Goal: Information Seeking & Learning: Find specific fact

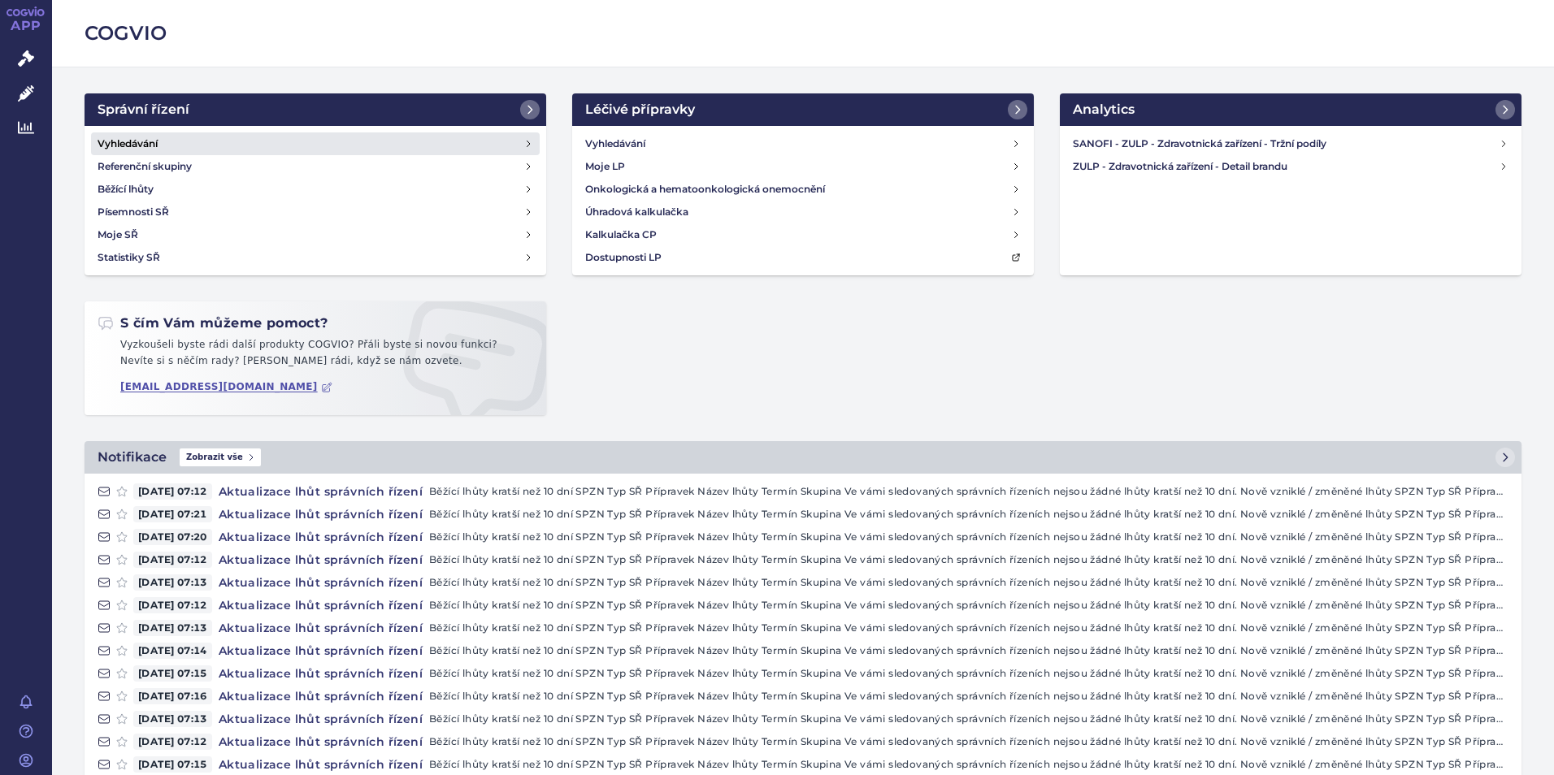
click at [131, 141] on h4 "Vyhledávání" at bounding box center [128, 144] width 60 height 16
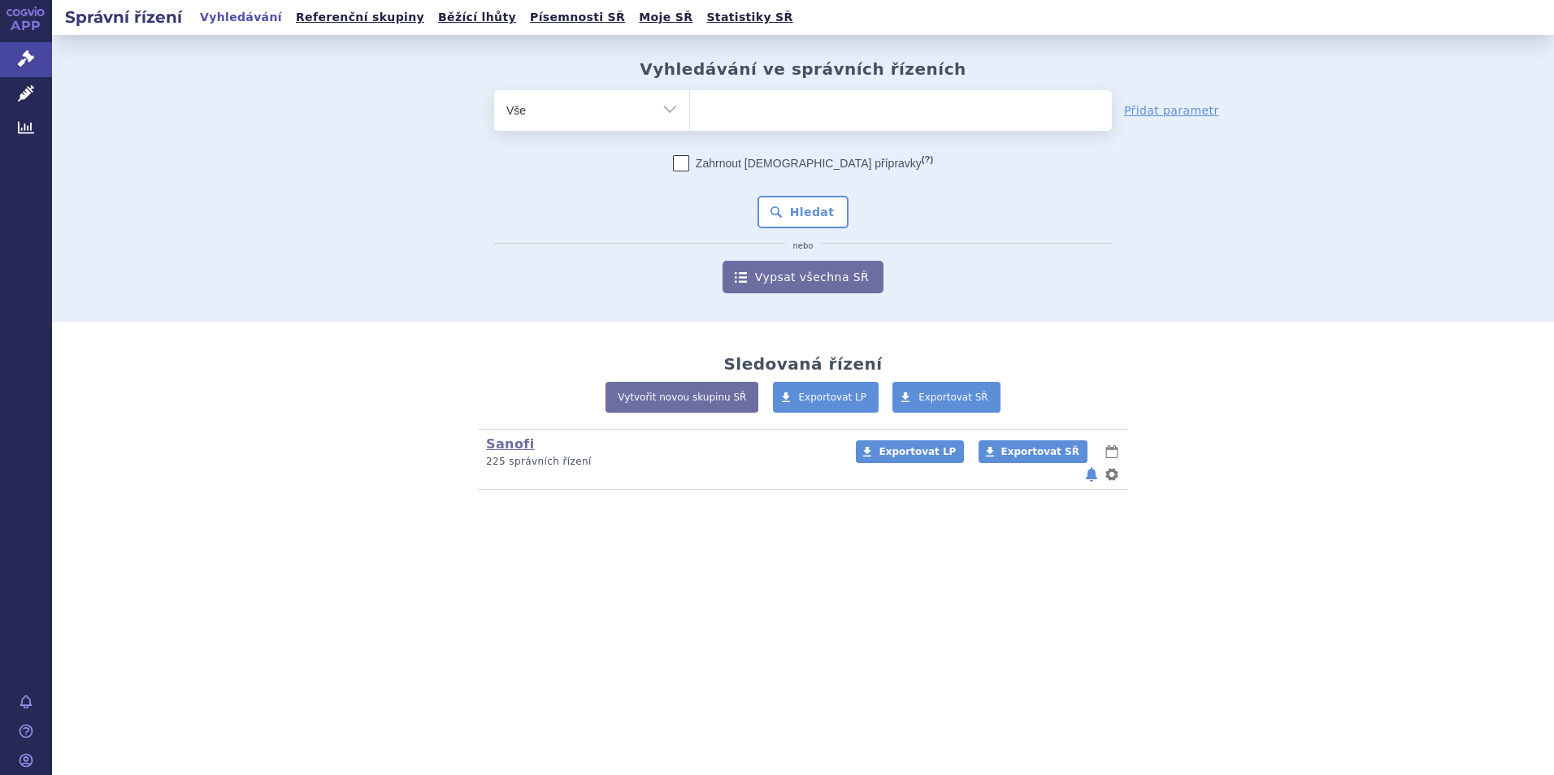
click at [827, 110] on ul at bounding box center [901, 107] width 422 height 34
click at [690, 110] on select at bounding box center [689, 109] width 1 height 41
type input "va"
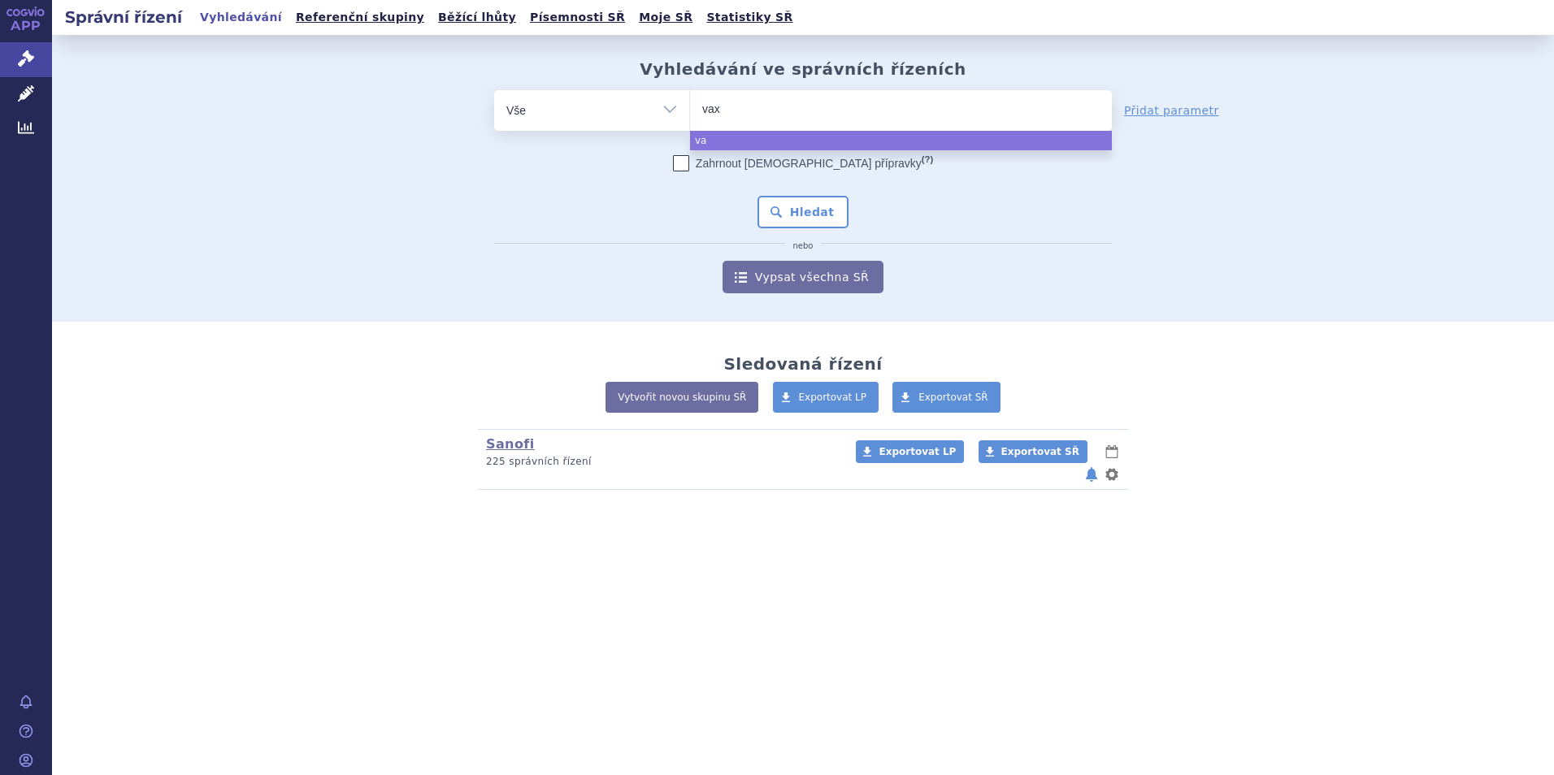
type input "vaxi"
type input "vaxig"
type input "vaxigr"
type input "vaxigrip"
select select "vaxigrip"
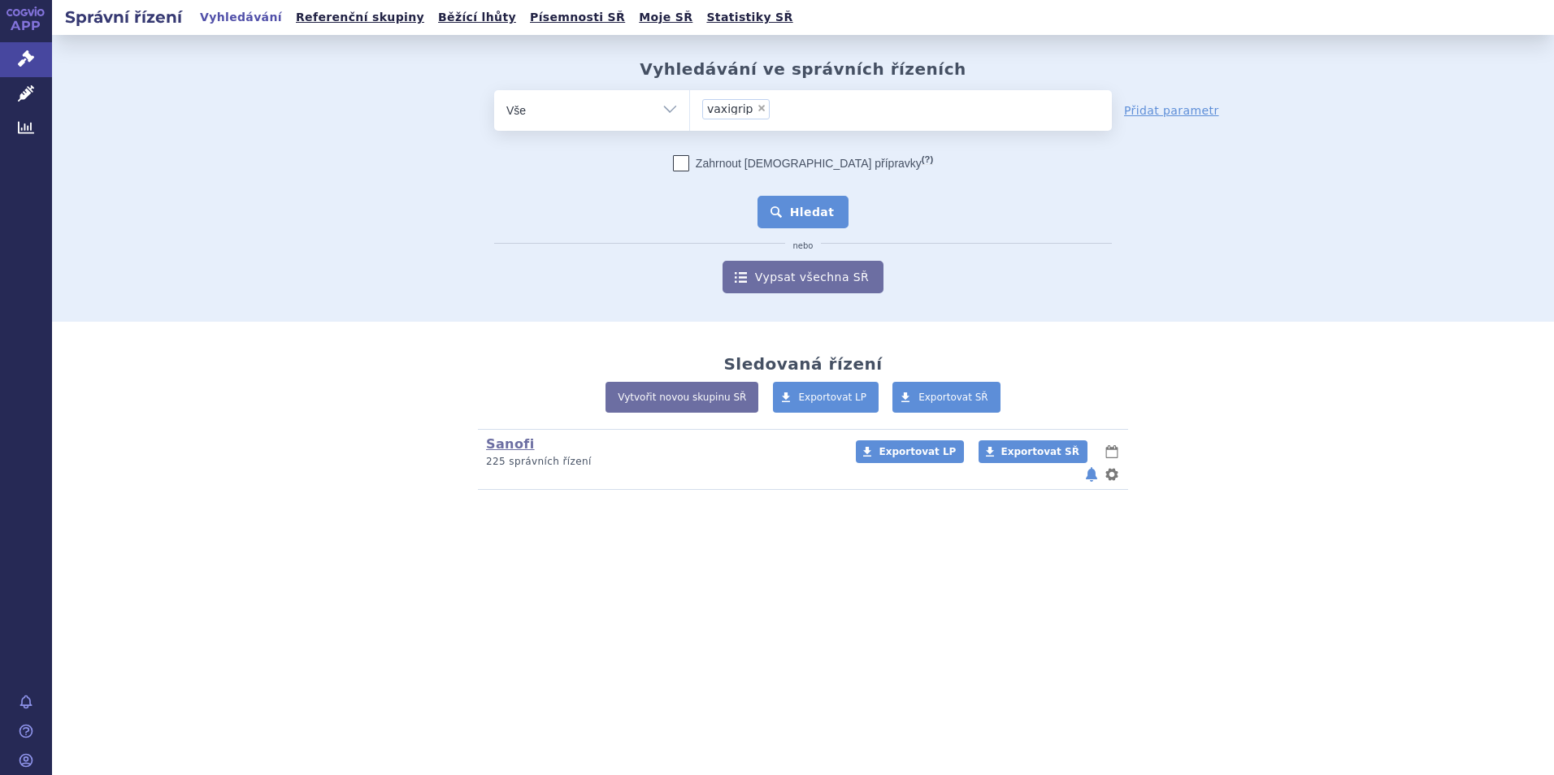
click at [836, 211] on button "Hledat" at bounding box center [804, 212] width 92 height 33
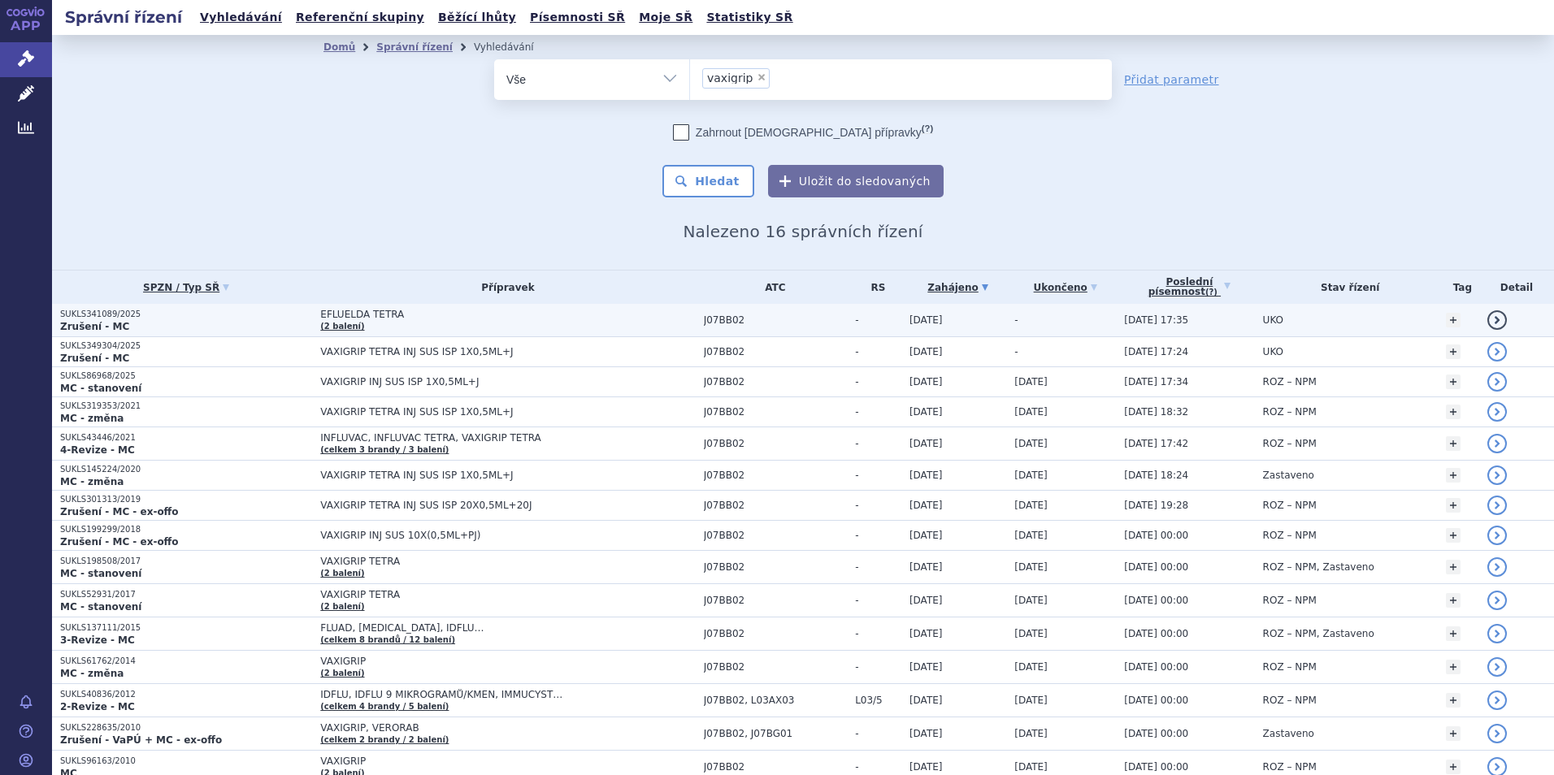
click at [1492, 319] on link "detail" at bounding box center [1498, 321] width 20 height 20
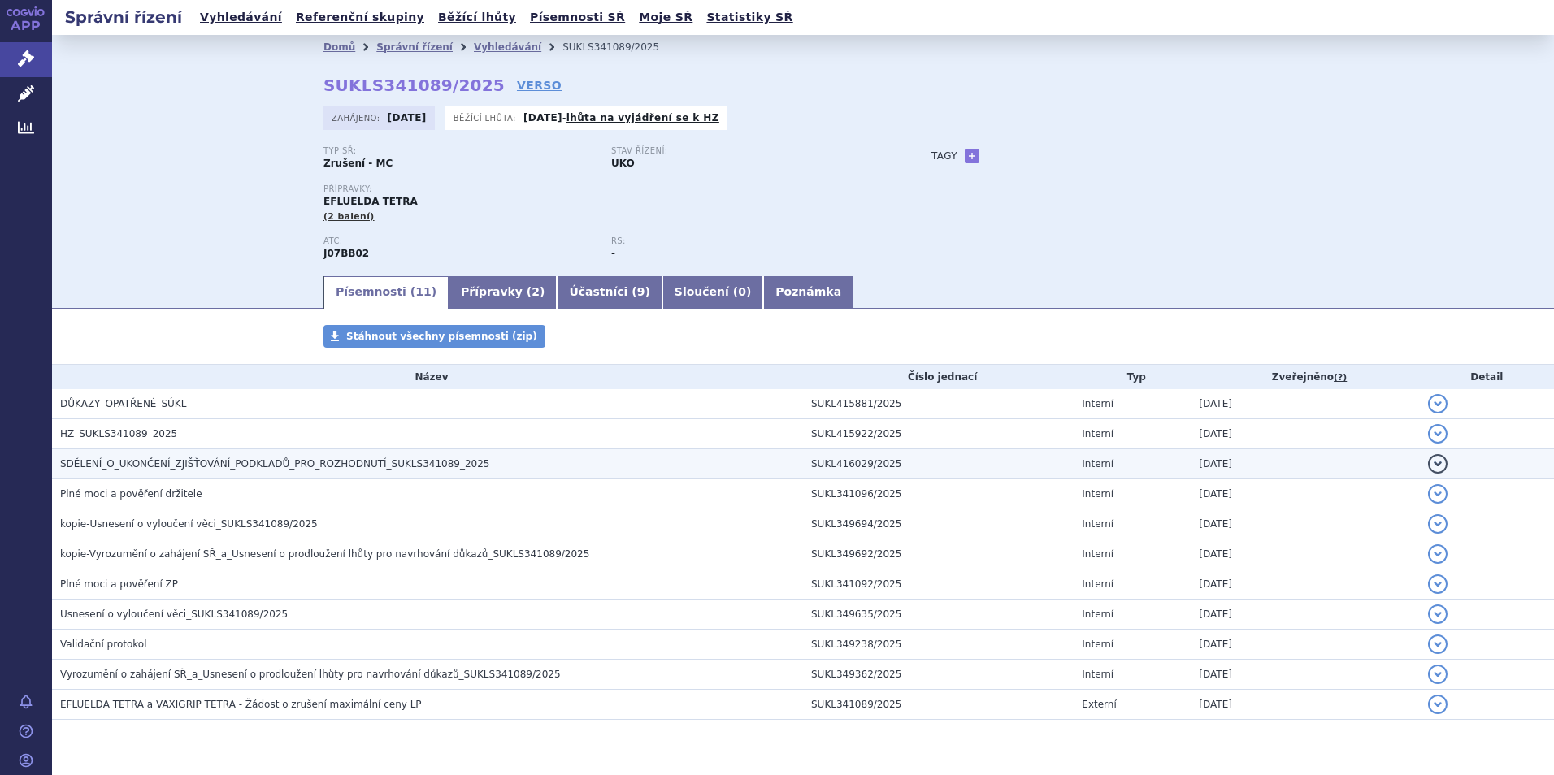
click at [1428, 466] on button "detail" at bounding box center [1438, 464] width 20 height 20
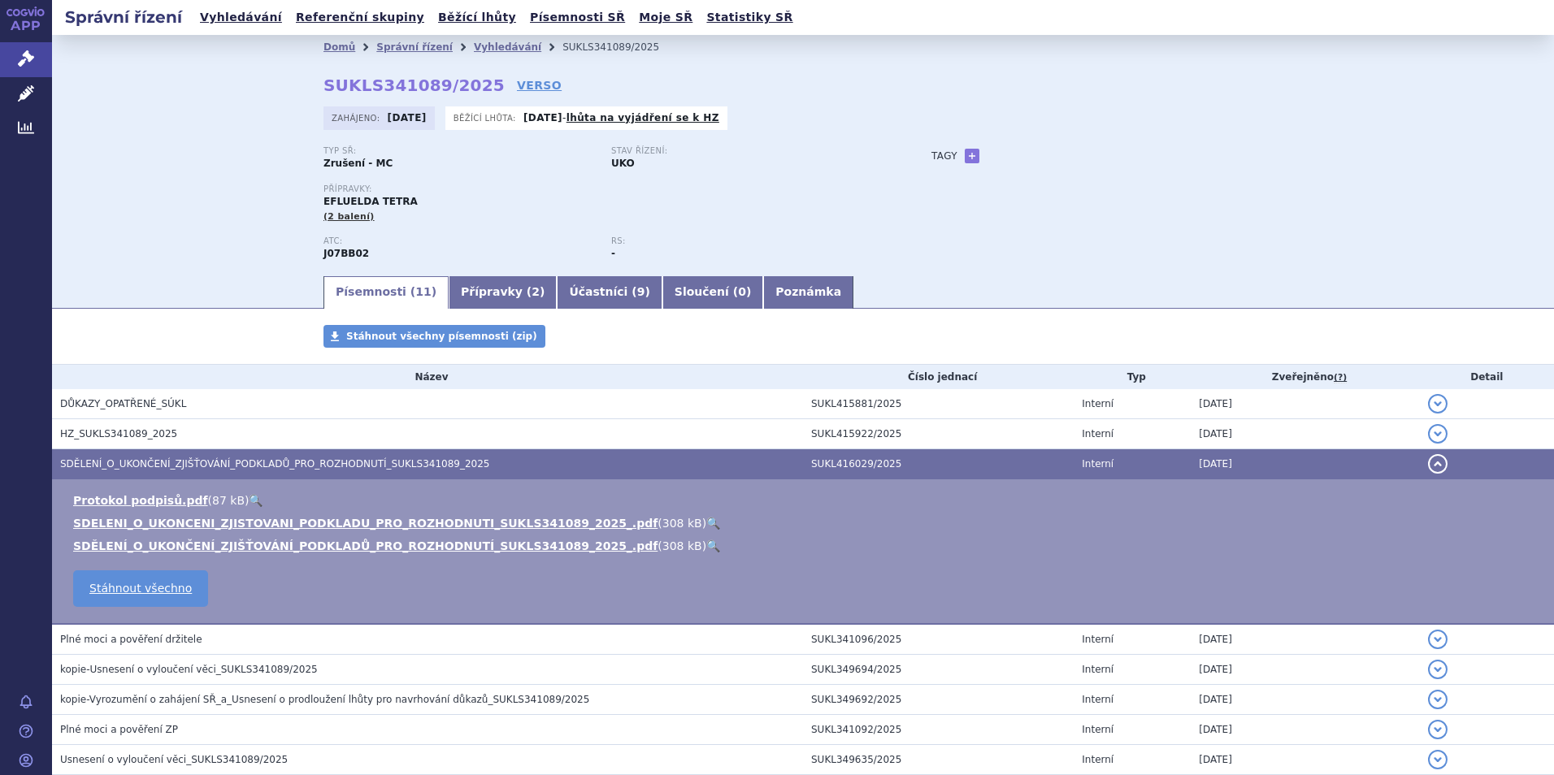
click at [706, 526] on link "🔍" at bounding box center [713, 523] width 14 height 13
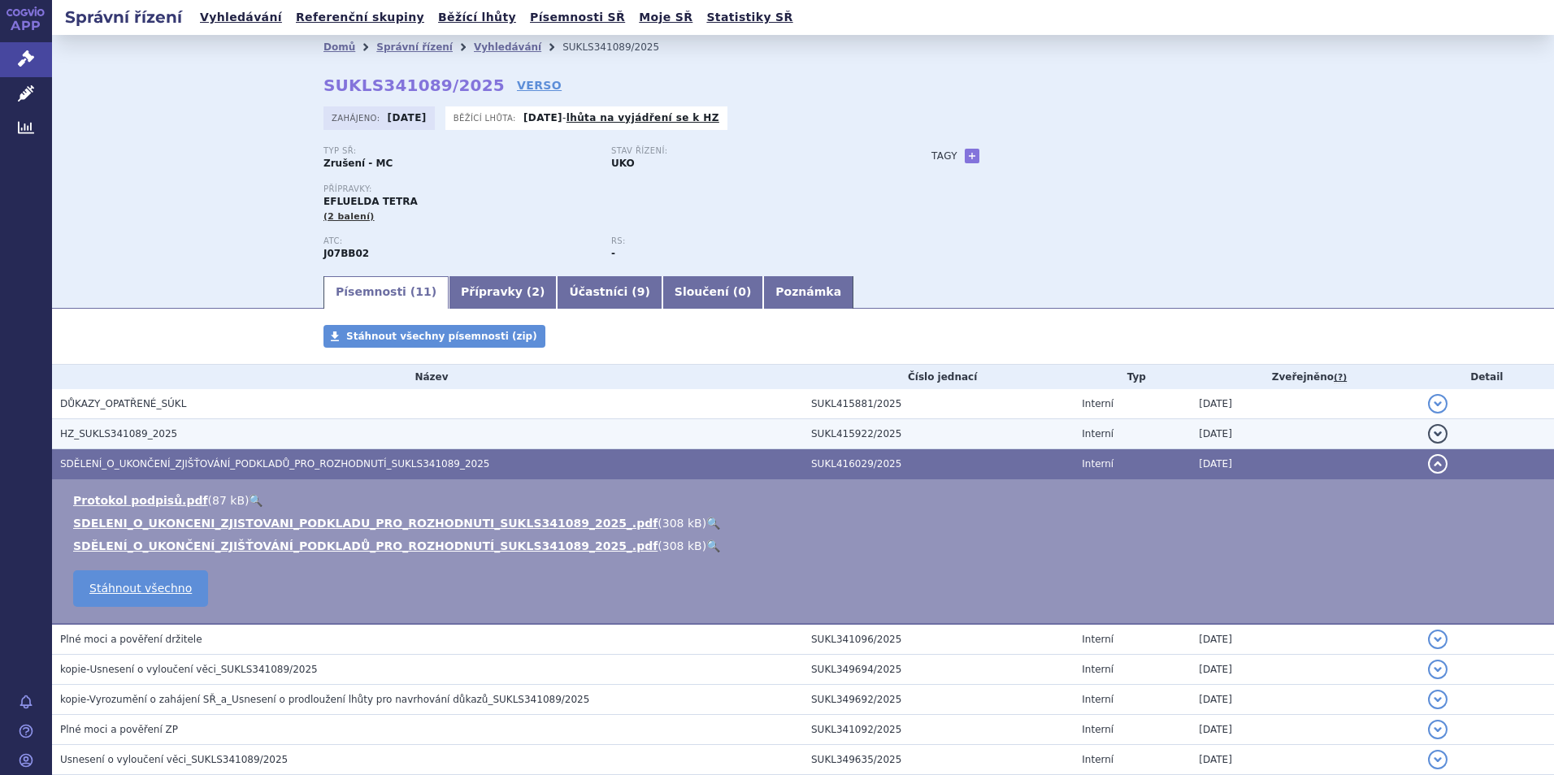
click at [1428, 428] on button "detail" at bounding box center [1438, 434] width 20 height 20
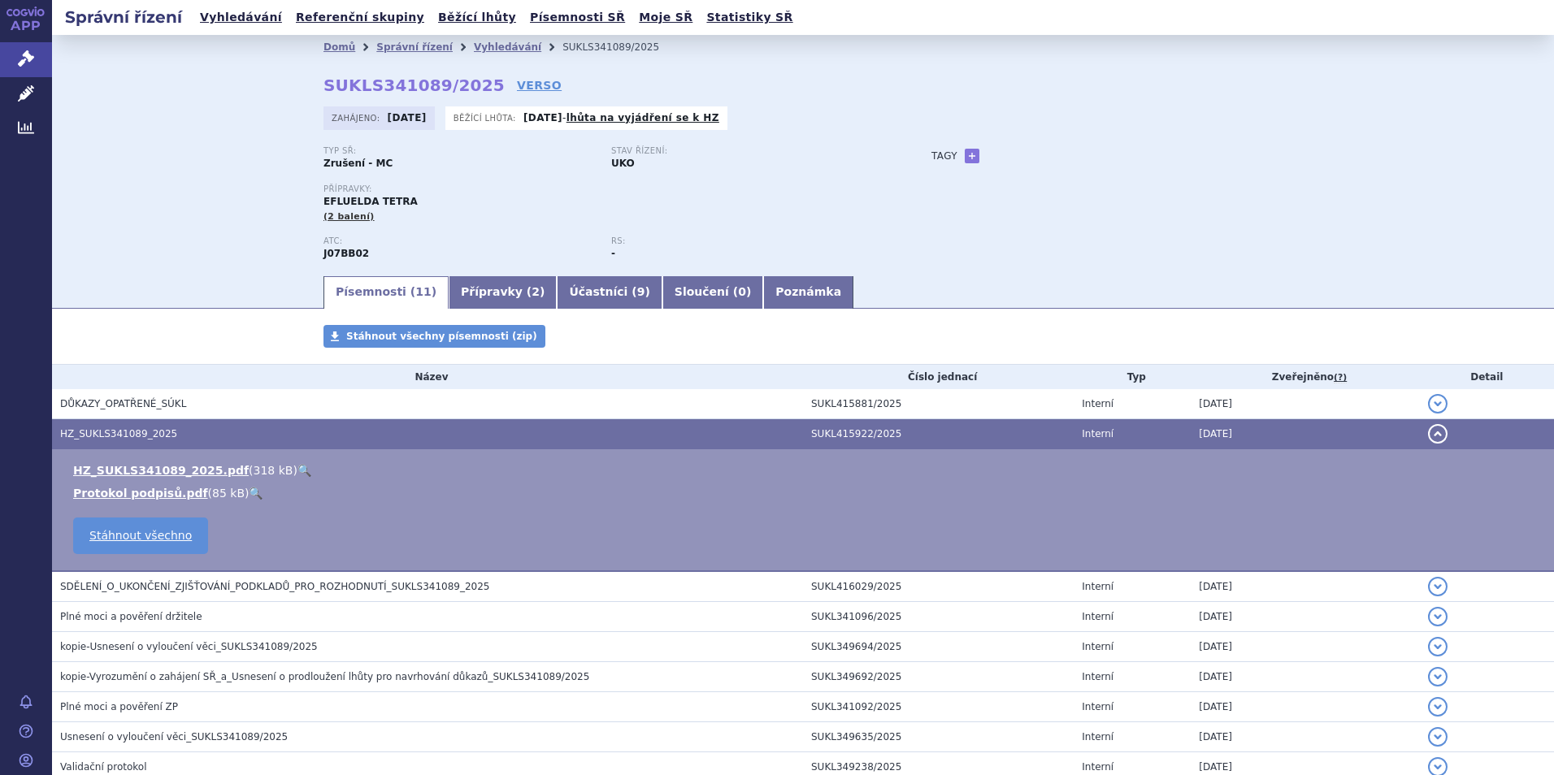
click at [298, 465] on link "🔍" at bounding box center [305, 470] width 14 height 13
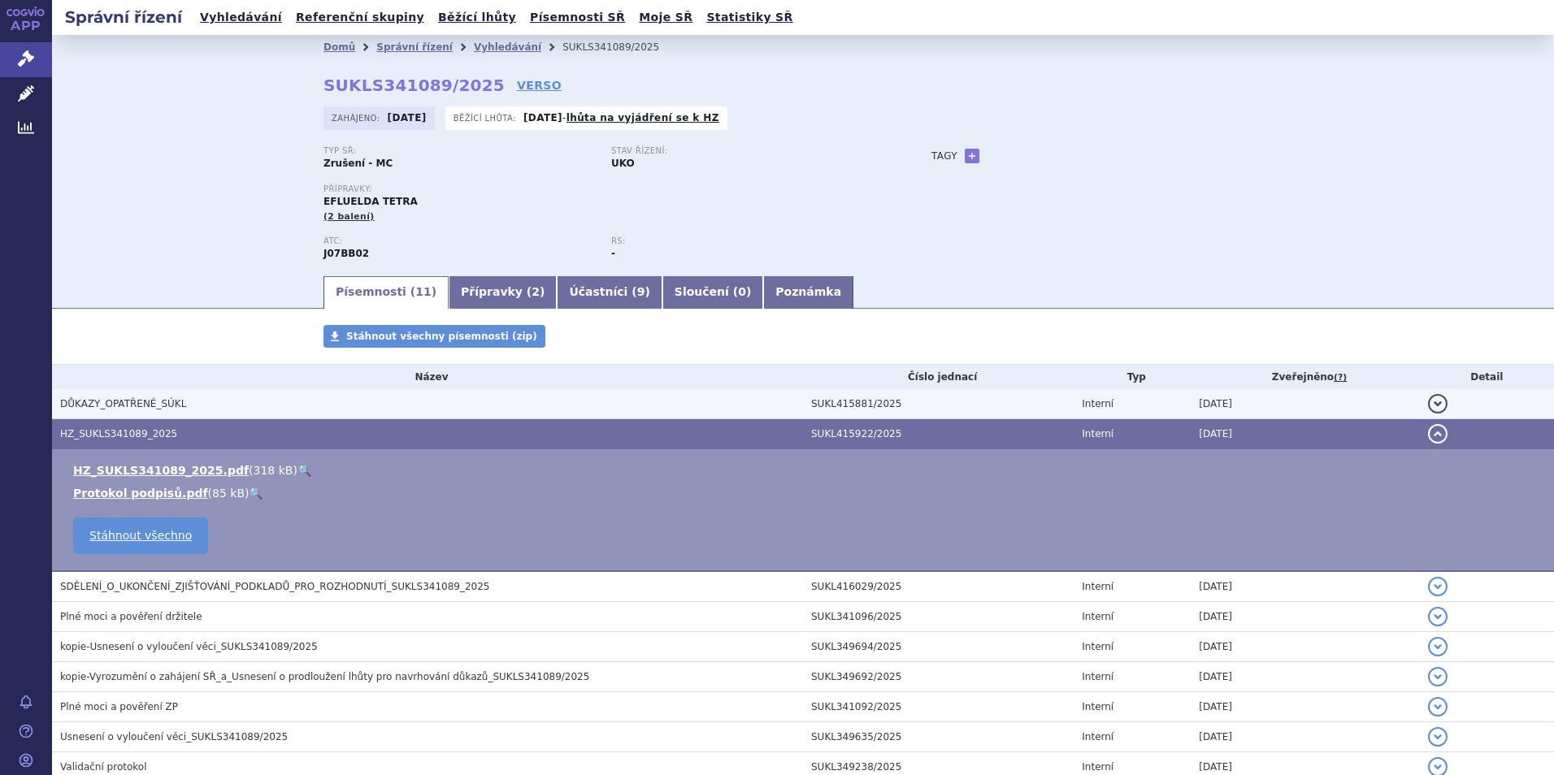
click at [1428, 402] on button "detail" at bounding box center [1438, 404] width 20 height 20
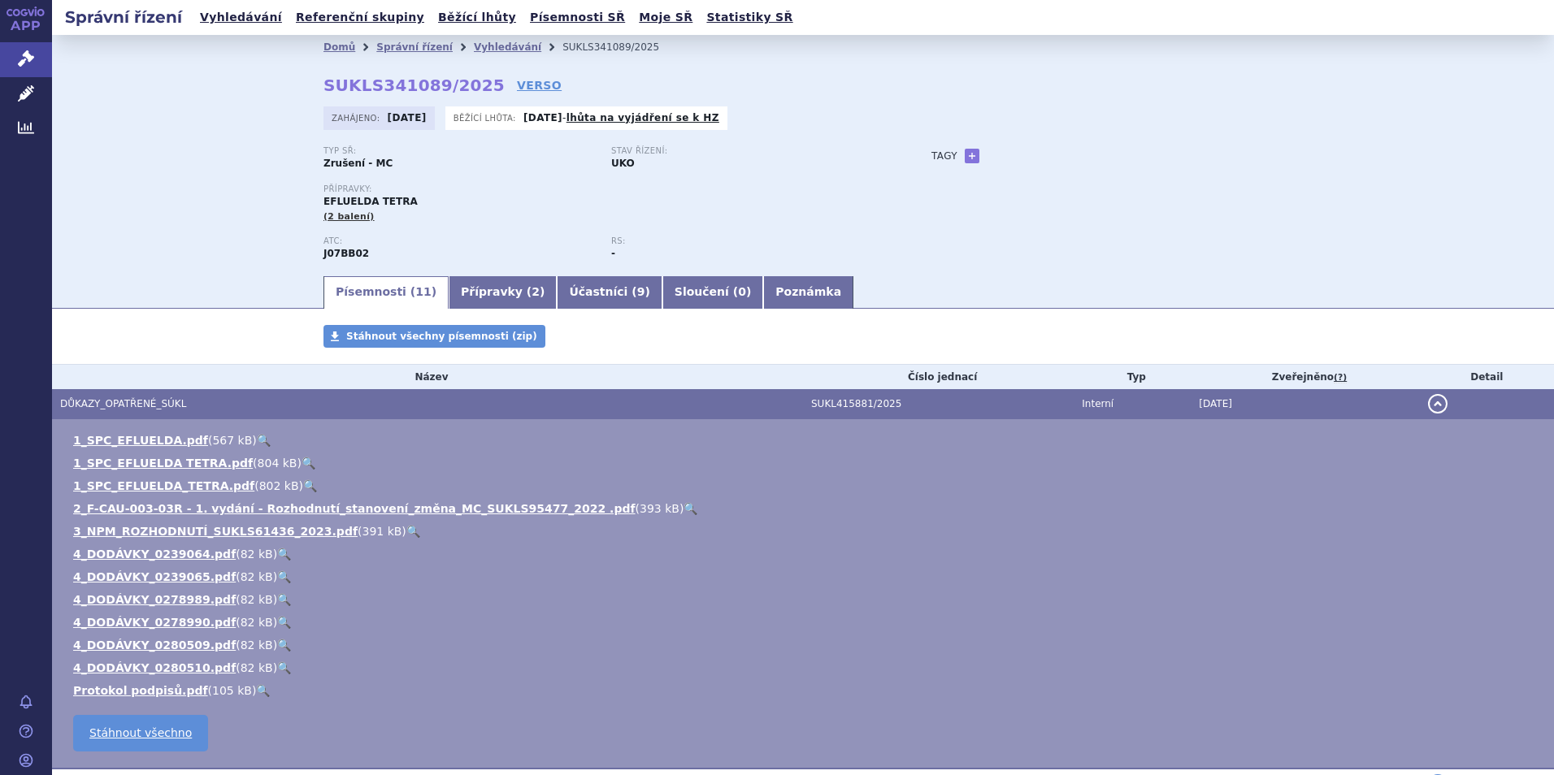
click at [684, 510] on link "🔍" at bounding box center [691, 508] width 14 height 13
click at [277, 669] on link "🔍" at bounding box center [284, 668] width 14 height 13
click at [463, 289] on link "Přípravky ( 2 )" at bounding box center [503, 292] width 108 height 33
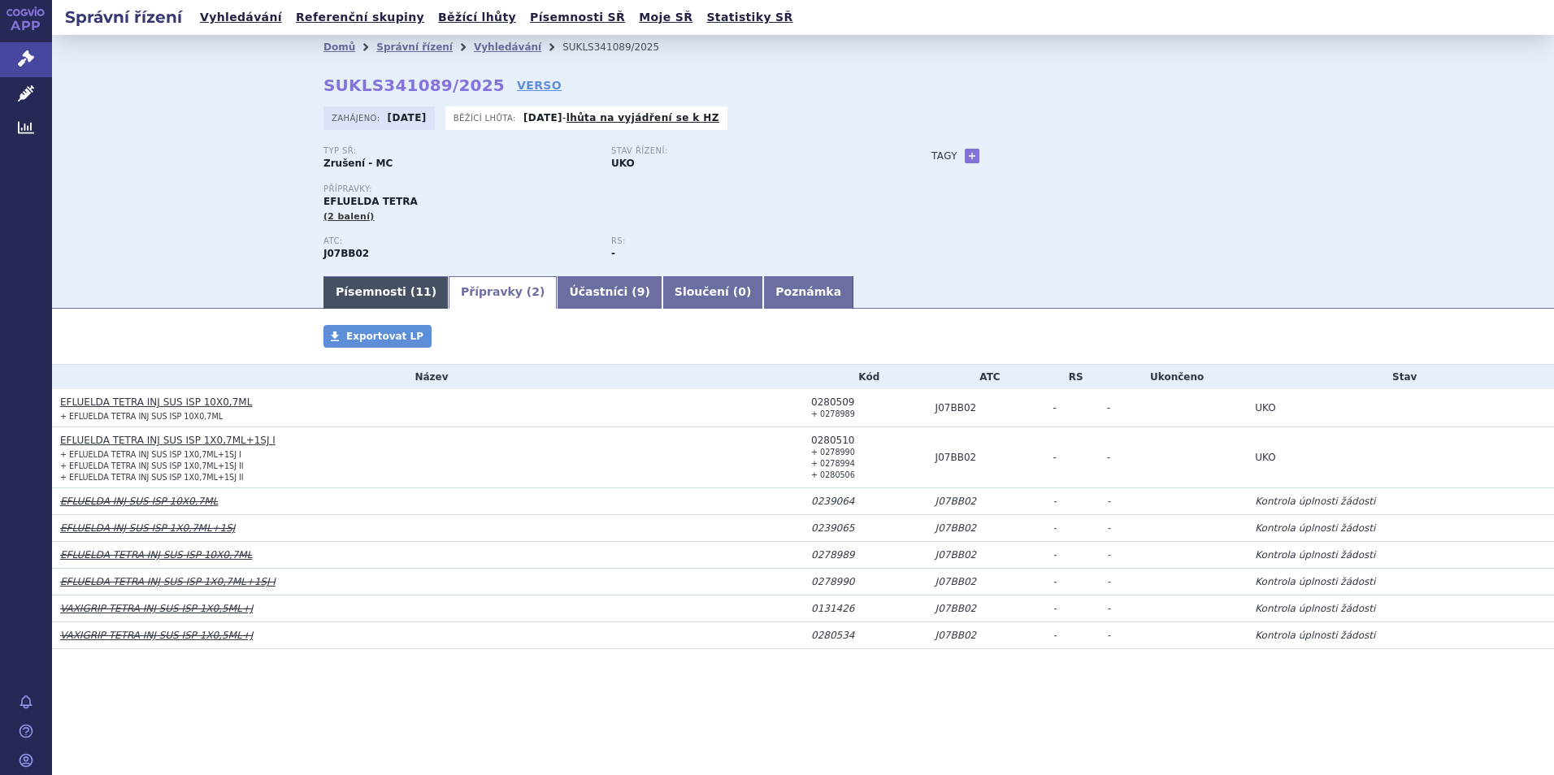
click at [386, 292] on link "Písemnosti ( 11 )" at bounding box center [386, 292] width 125 height 33
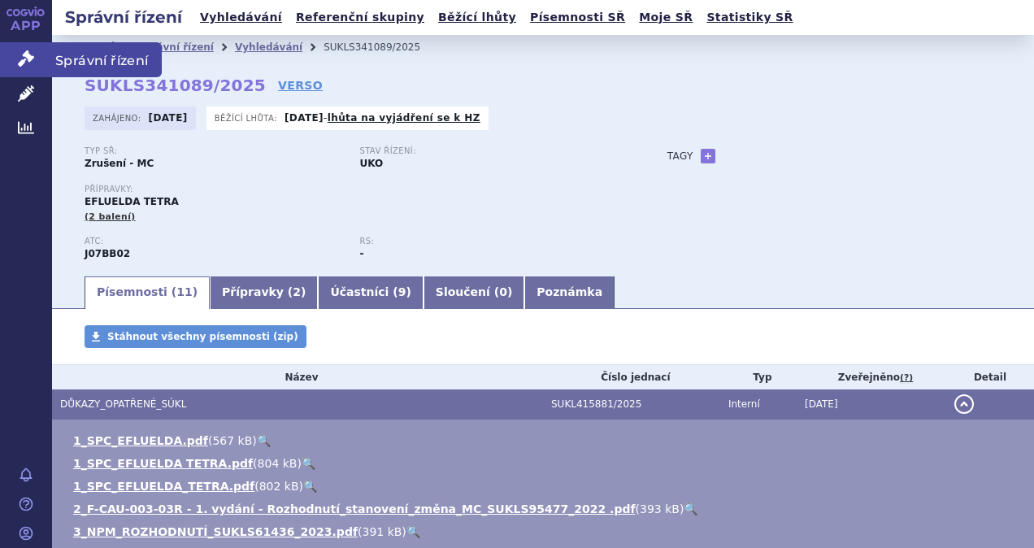
click at [99, 57] on span "Správní řízení" at bounding box center [107, 59] width 110 height 34
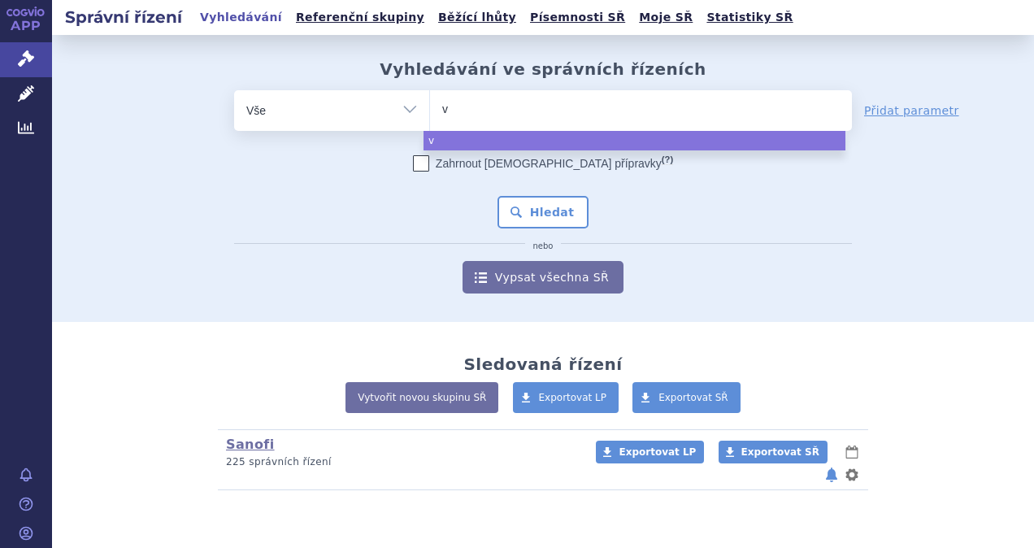
type input "va"
type input "vax"
type input "vaxi"
type input "vaxig"
type input "vaxigri"
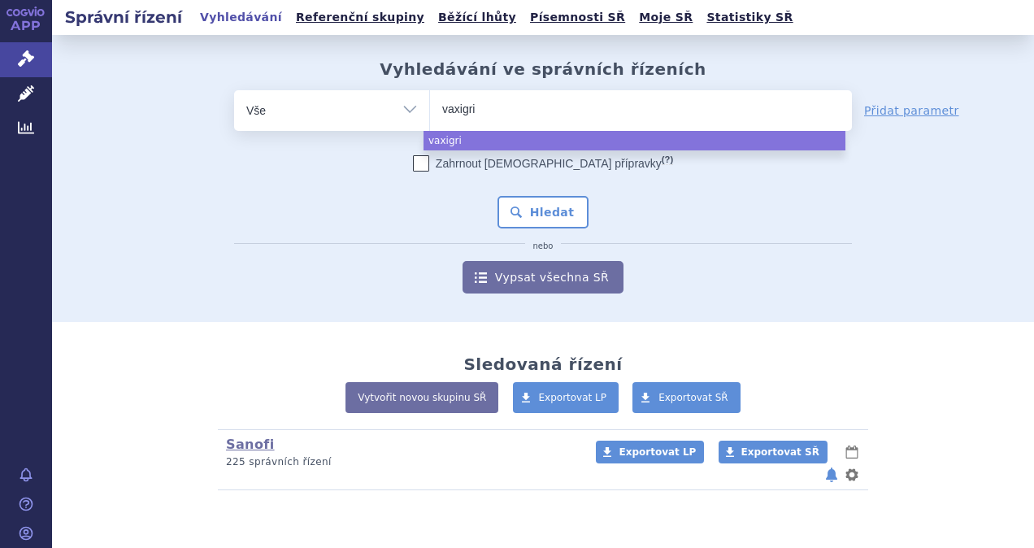
type input "vaxigrip"
select select "vaxigrip"
click at [549, 218] on button "Hledat" at bounding box center [543, 212] width 92 height 33
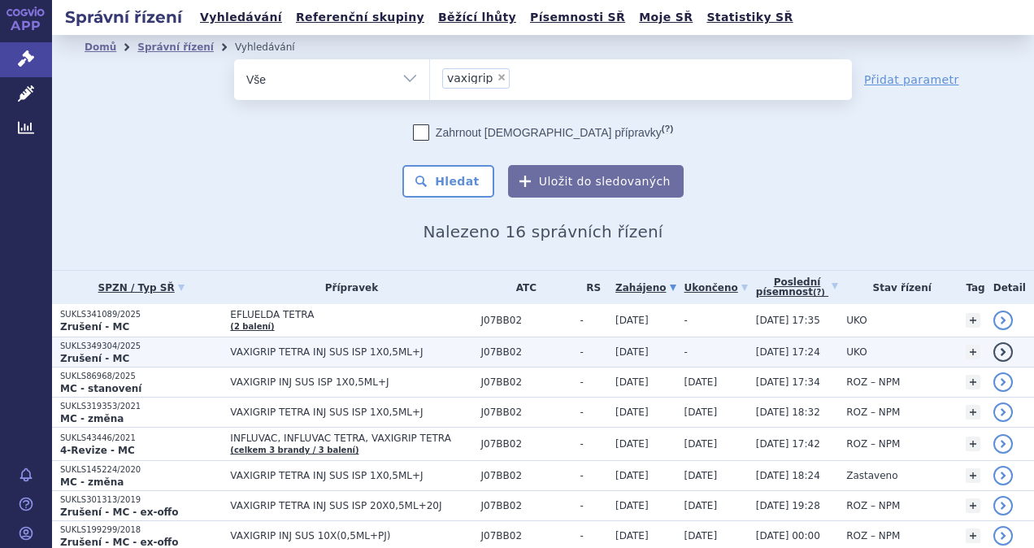
click at [993, 351] on link "detail" at bounding box center [1003, 352] width 20 height 20
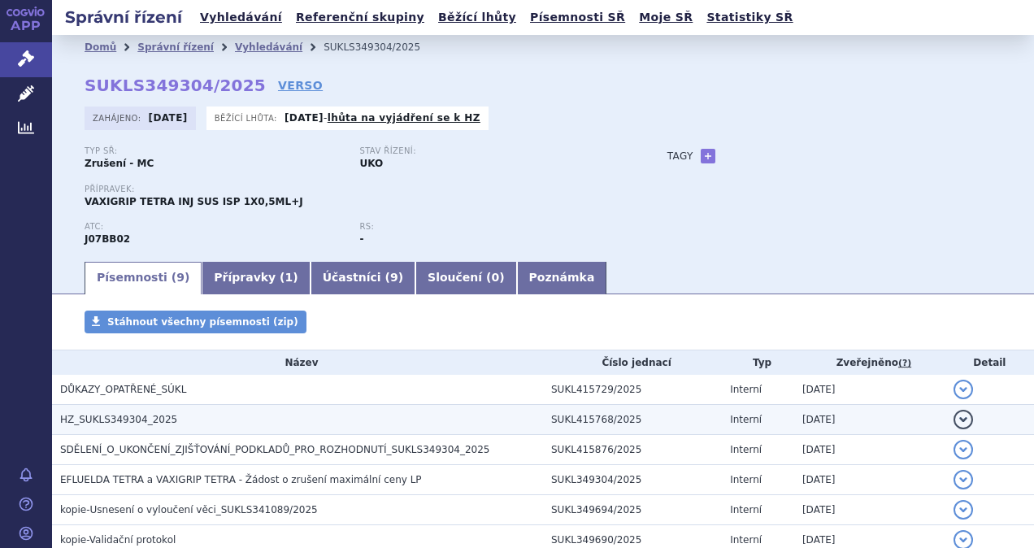
scroll to position [163, 0]
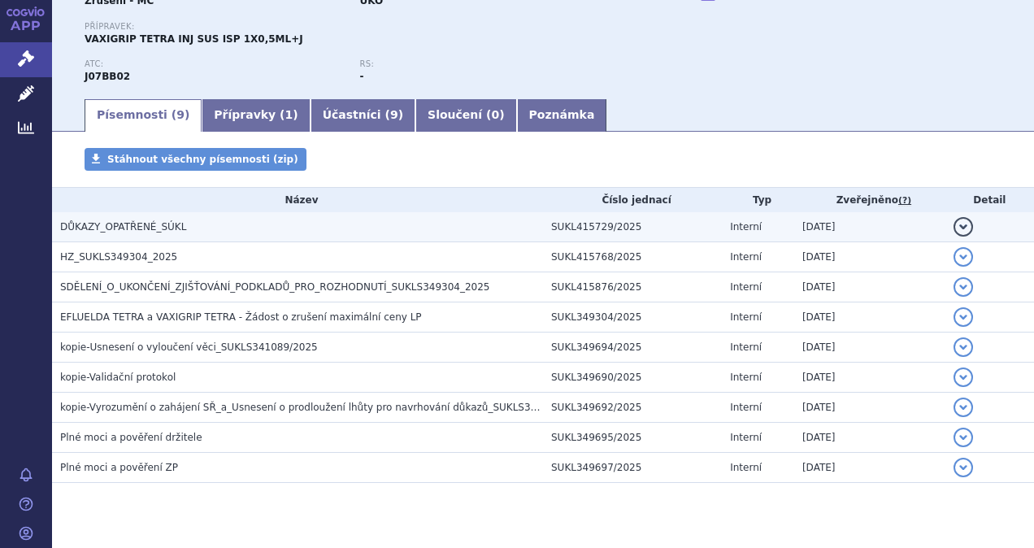
click at [954, 228] on button "detail" at bounding box center [963, 227] width 20 height 20
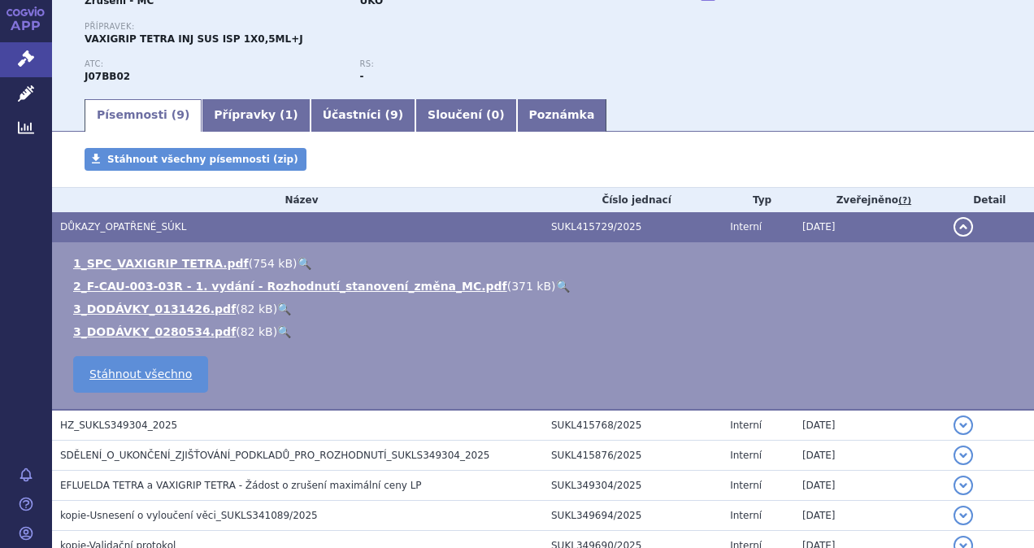
click at [556, 288] on link "🔍" at bounding box center [563, 286] width 14 height 13
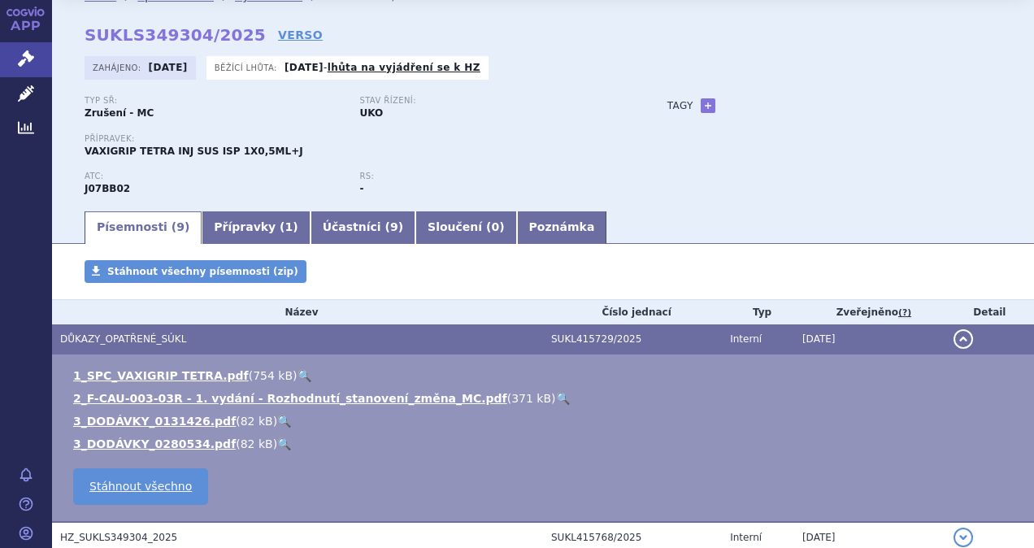
scroll to position [44, 0]
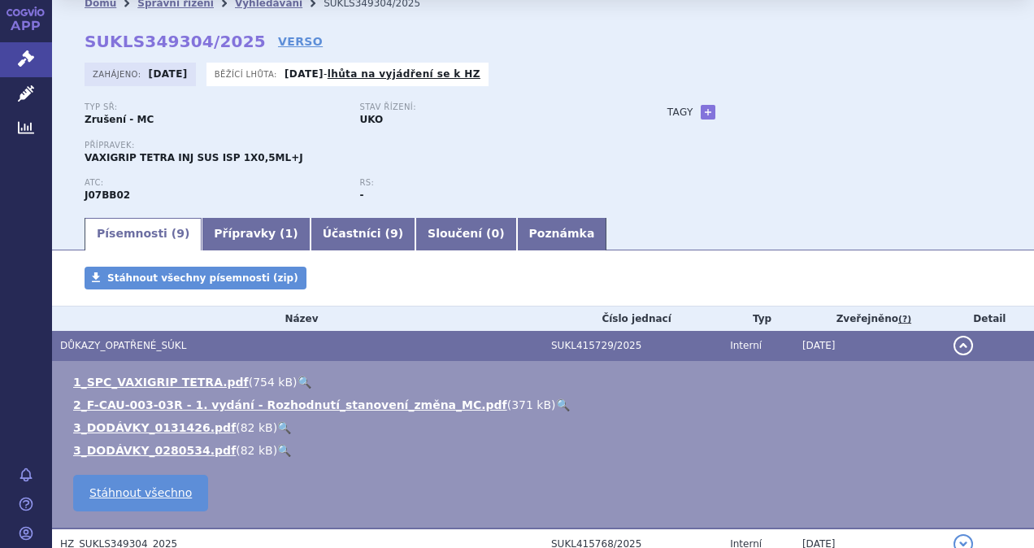
click at [954, 345] on button "detail" at bounding box center [963, 346] width 20 height 20
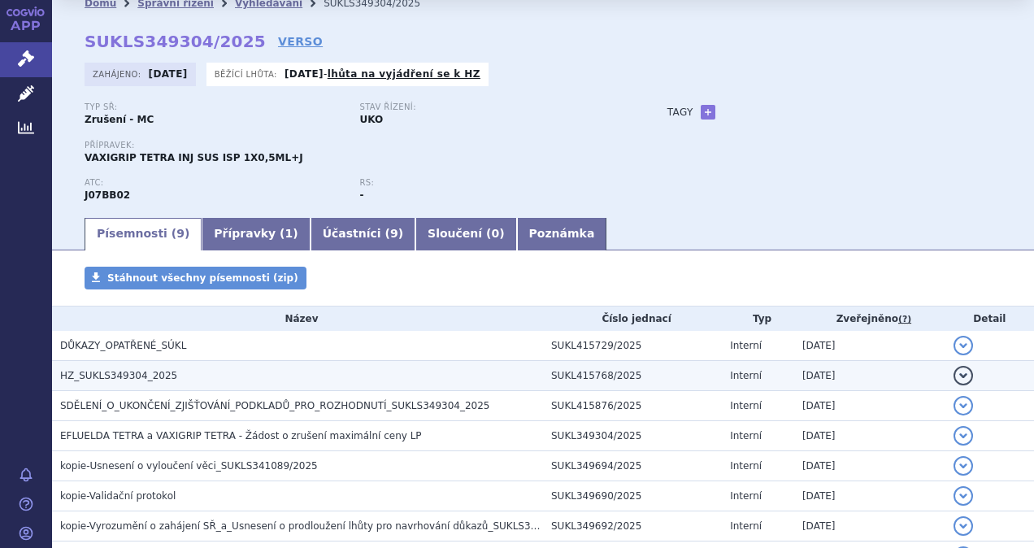
click at [953, 375] on button "detail" at bounding box center [963, 376] width 20 height 20
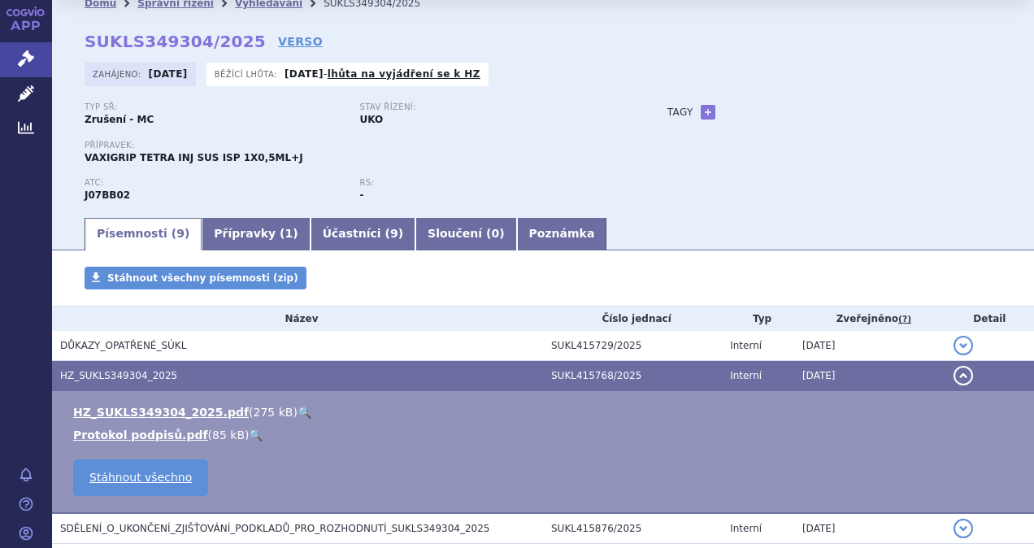
click at [298, 410] on link "🔍" at bounding box center [305, 412] width 14 height 13
